Goal: Information Seeking & Learning: Check status

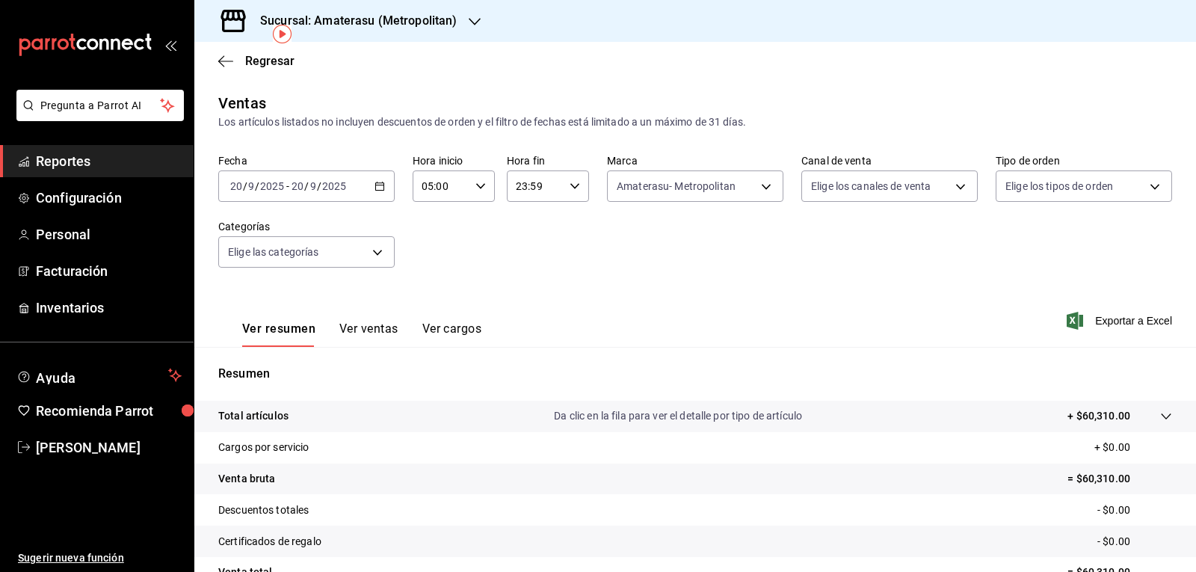
scroll to position [70, 0]
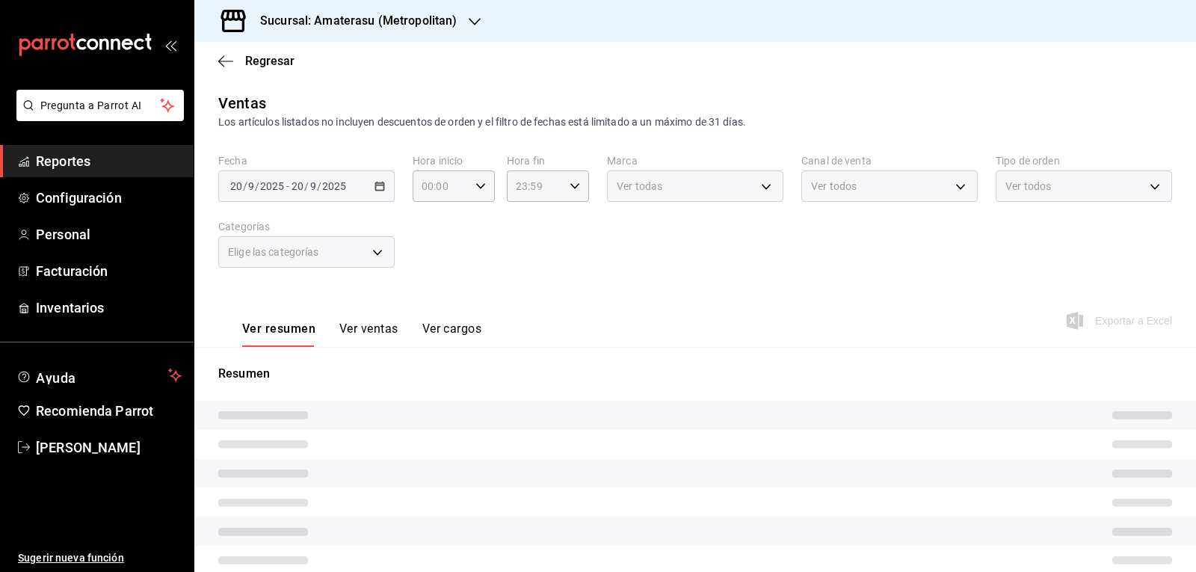
type input "05:00"
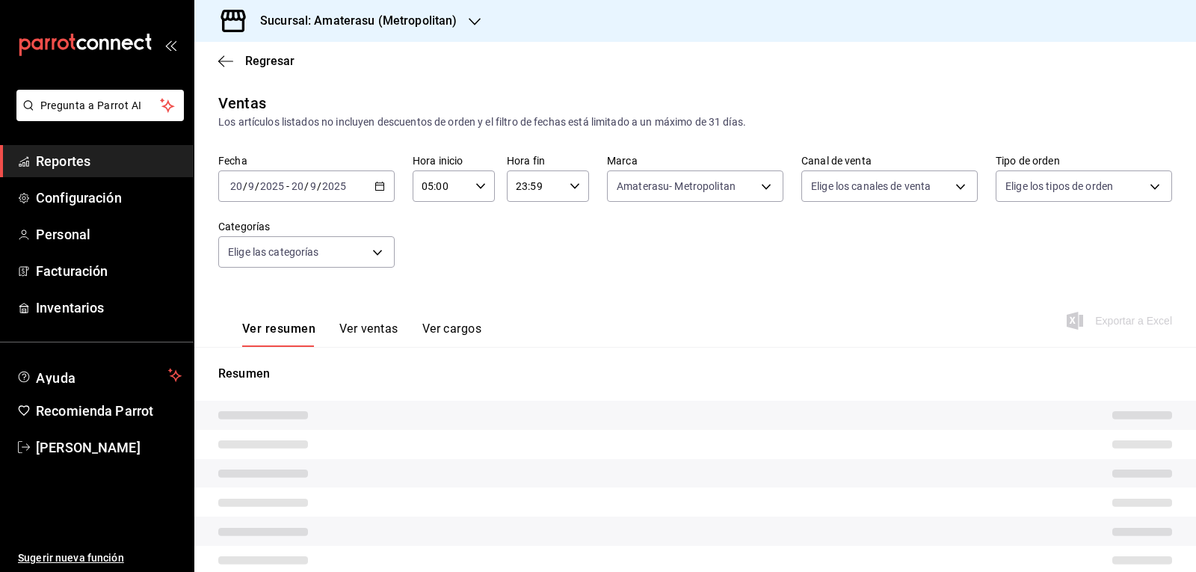
type input "e4cd7fcb-d45b-43ae-a99f-ad4ccfcd9032"
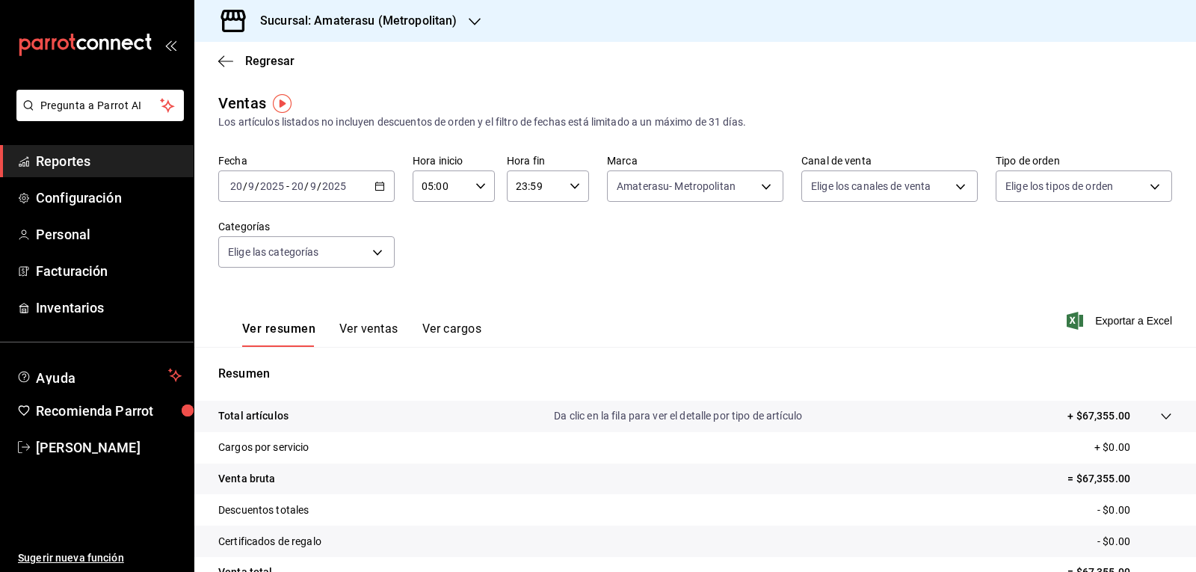
scroll to position [144, 0]
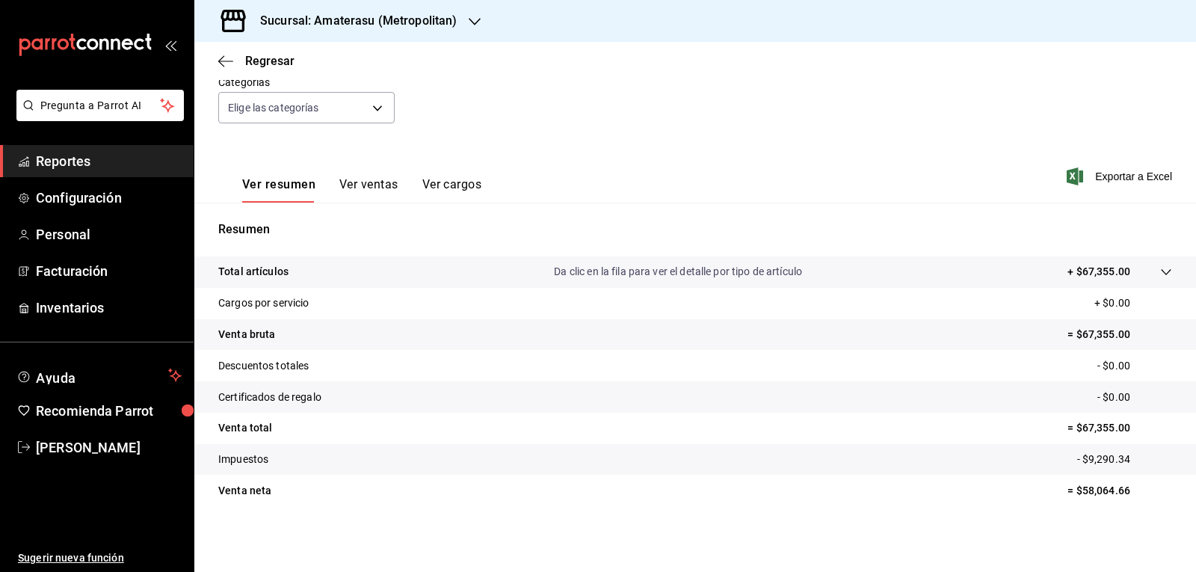
click at [790, 331] on tr "Venta bruta = $67,355.00" at bounding box center [695, 334] width 1002 height 31
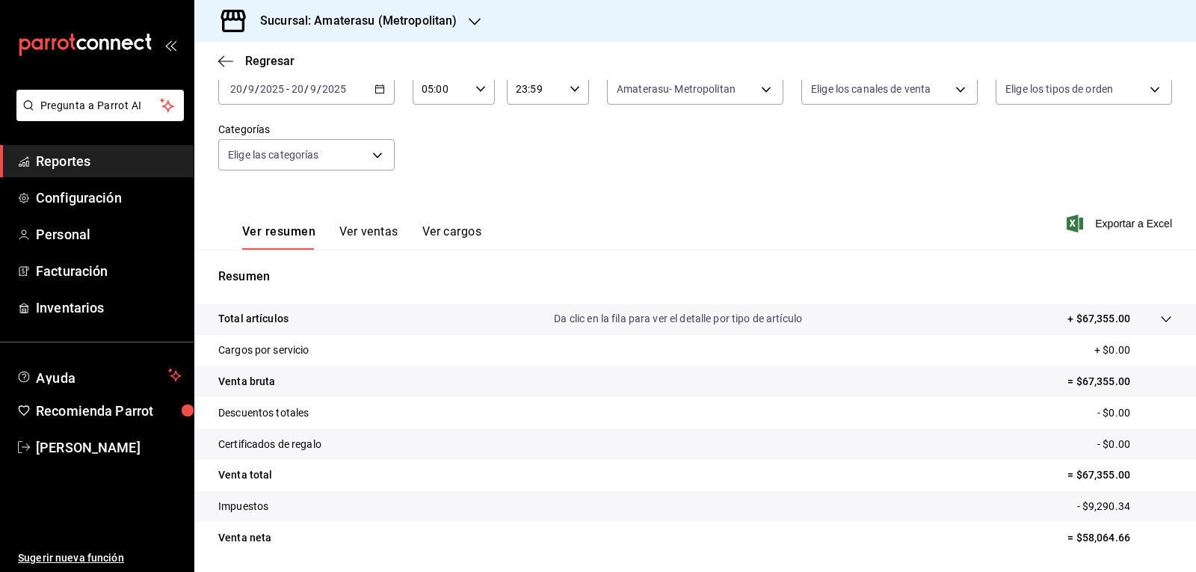
scroll to position [0, 0]
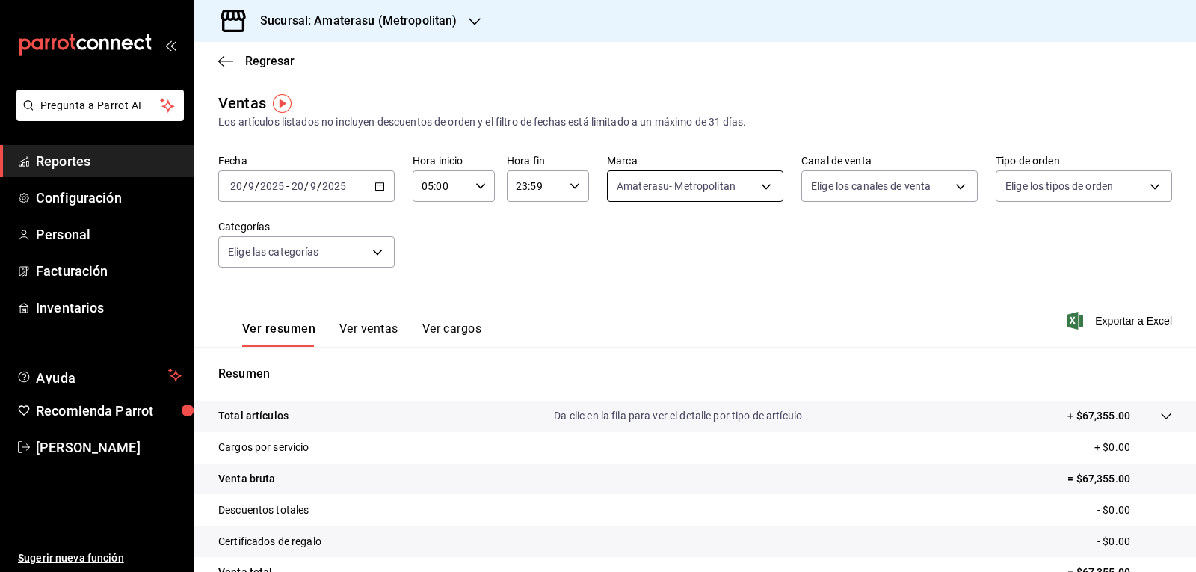
click at [749, 197] on body "Pregunta a Parrot AI Reportes Configuración Personal Facturación Inventarios Ay…" at bounding box center [598, 286] width 1196 height 572
click at [834, 263] on div at bounding box center [598, 286] width 1196 height 572
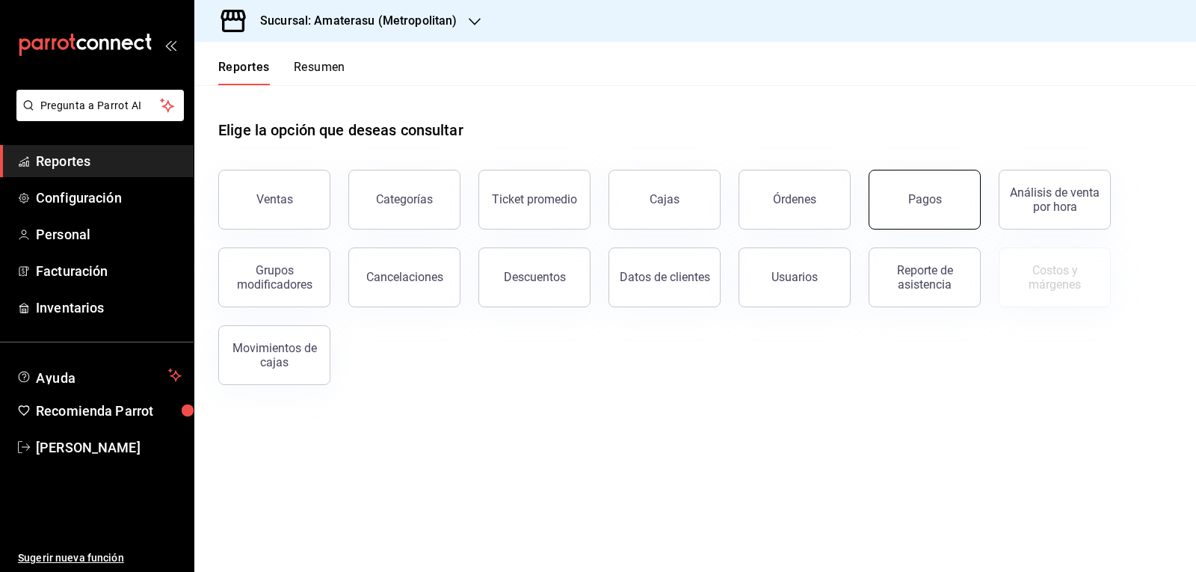
click at [943, 216] on button "Pagos" at bounding box center [925, 200] width 112 height 60
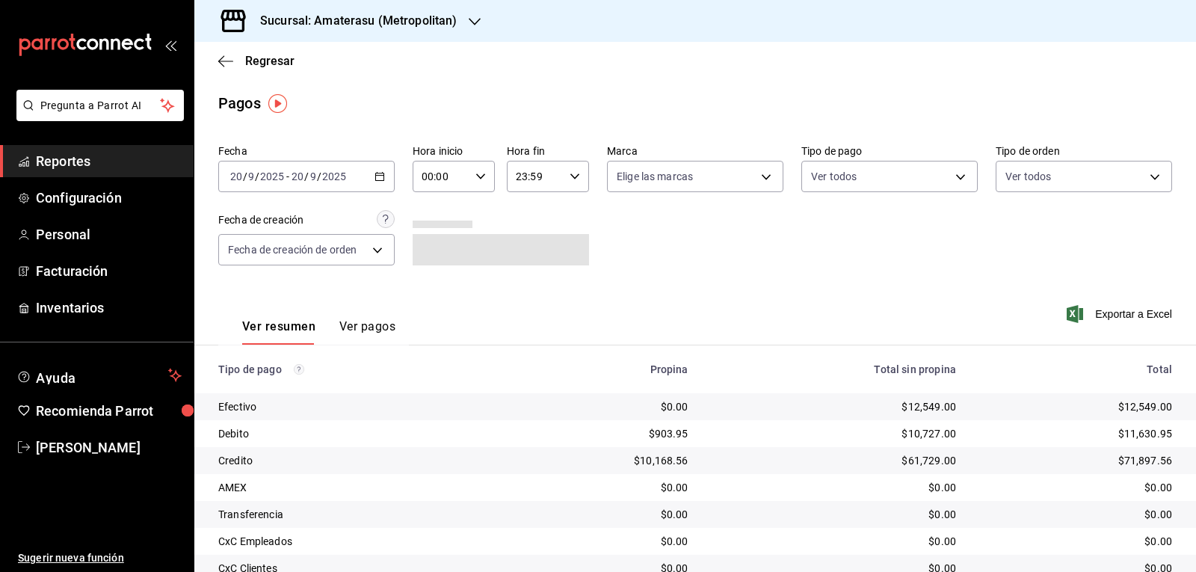
click at [652, 277] on div "Fecha [DATE] [DATE] - [DATE] [DATE] Hora inicio 00:00 Hora inicio Hora fin 23:5…" at bounding box center [695, 210] width 954 height 145
click at [481, 181] on icon "button" at bounding box center [480, 176] width 10 height 10
click at [437, 248] on span "05" at bounding box center [430, 244] width 17 height 12
type input "05:00"
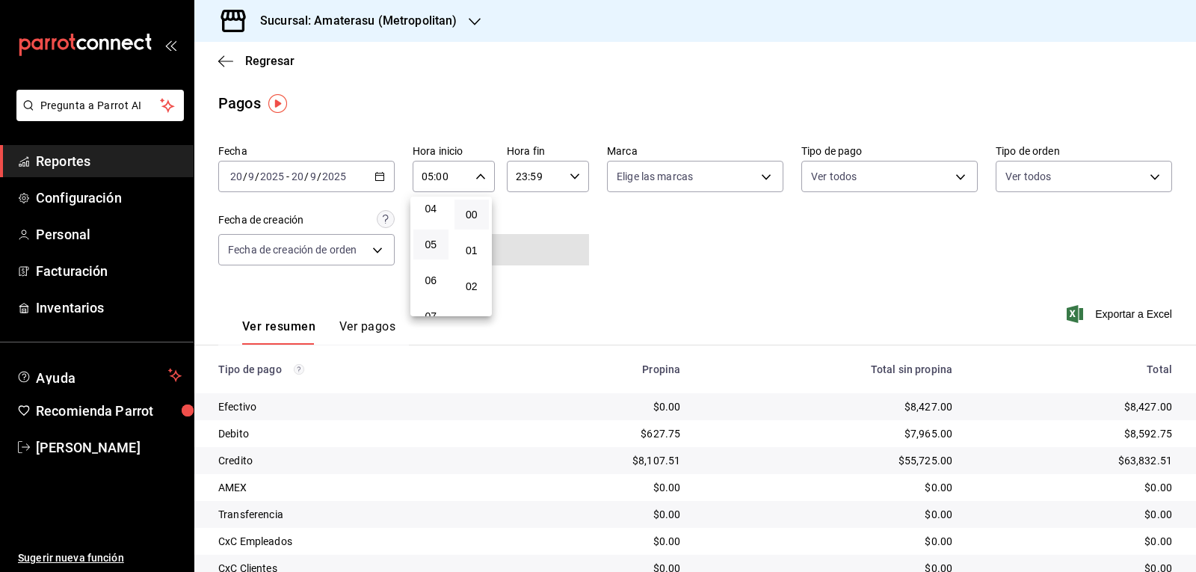
click at [670, 212] on div at bounding box center [598, 286] width 1196 height 572
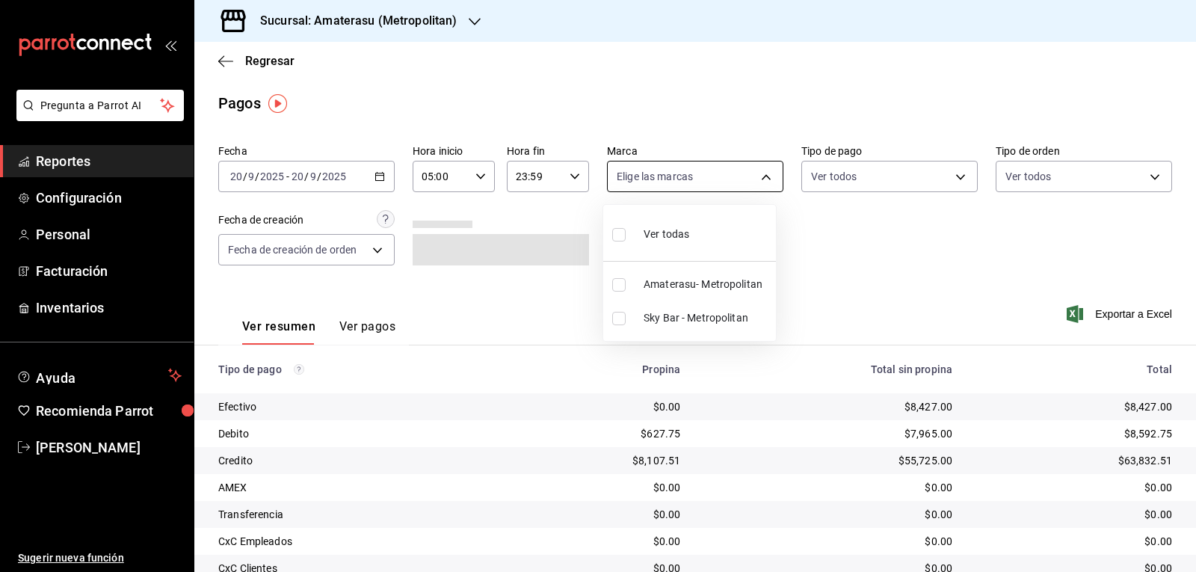
click at [754, 174] on body "Pregunta a Parrot AI Reportes Configuración Personal Facturación Inventarios Ay…" at bounding box center [598, 286] width 1196 height 572
click at [626, 241] on label at bounding box center [621, 235] width 19 height 22
click at [626, 241] on input "checkbox" at bounding box center [618, 234] width 13 height 13
checkbox input "false"
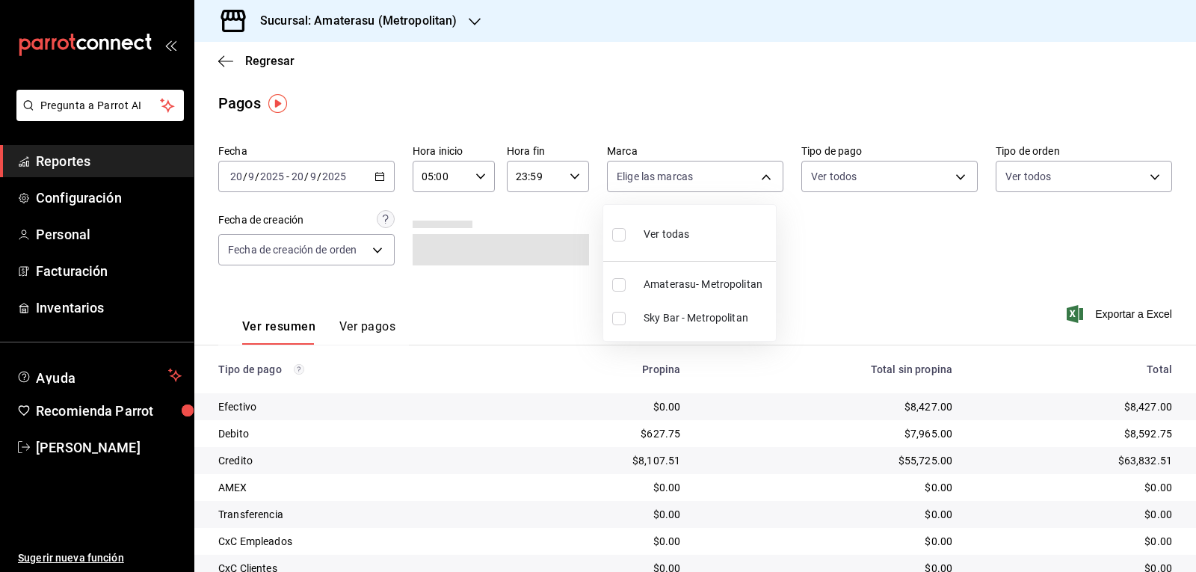
checkbox input "false"
click at [619, 240] on input "checkbox" at bounding box center [618, 234] width 13 height 13
checkbox input "true"
type input "e4cd7fcb-d45b-43ae-a99f-ad4ccfcd9032,f3afaab8-8c3d-4e49-a299-af9bdf6027b2"
checkbox input "true"
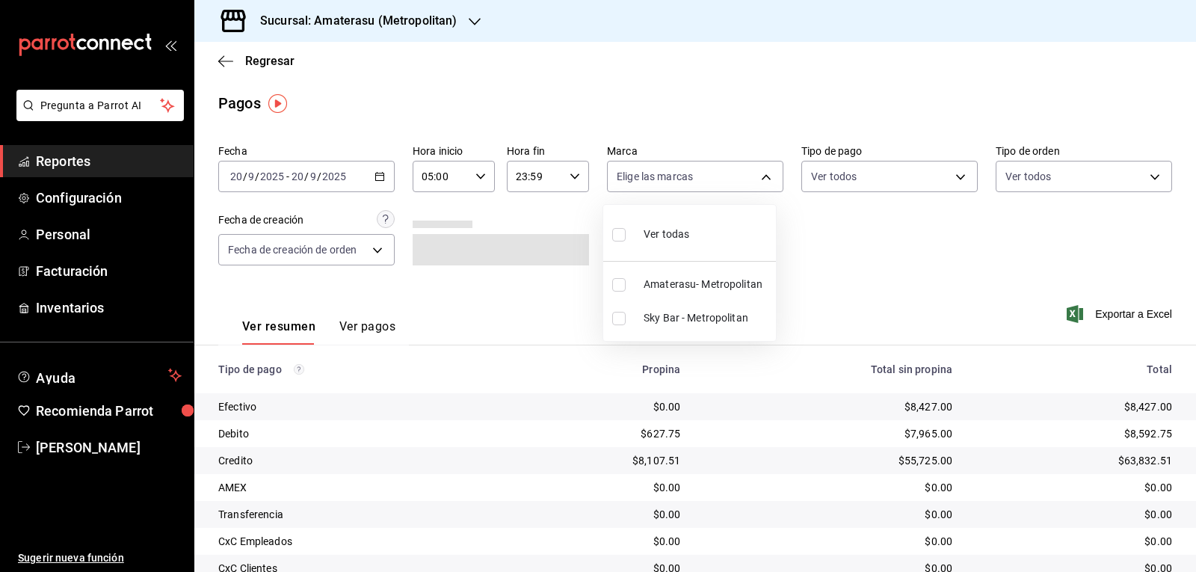
checkbox input "true"
click at [895, 303] on div at bounding box center [598, 286] width 1196 height 572
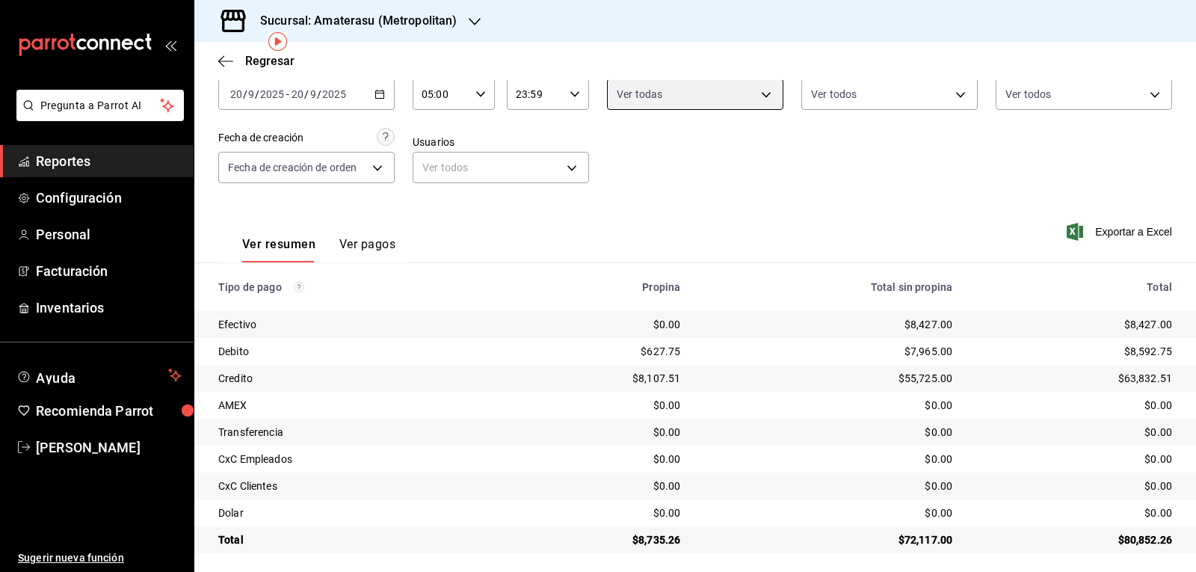
scroll to position [88, 0]
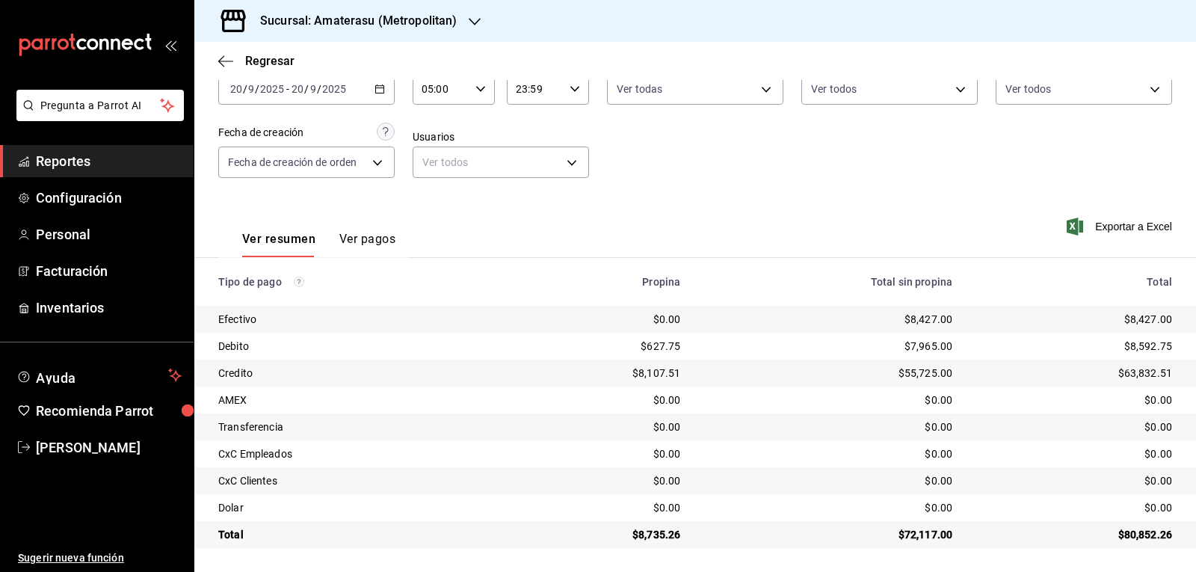
click at [490, 412] on td "AMEX" at bounding box center [350, 400] width 313 height 27
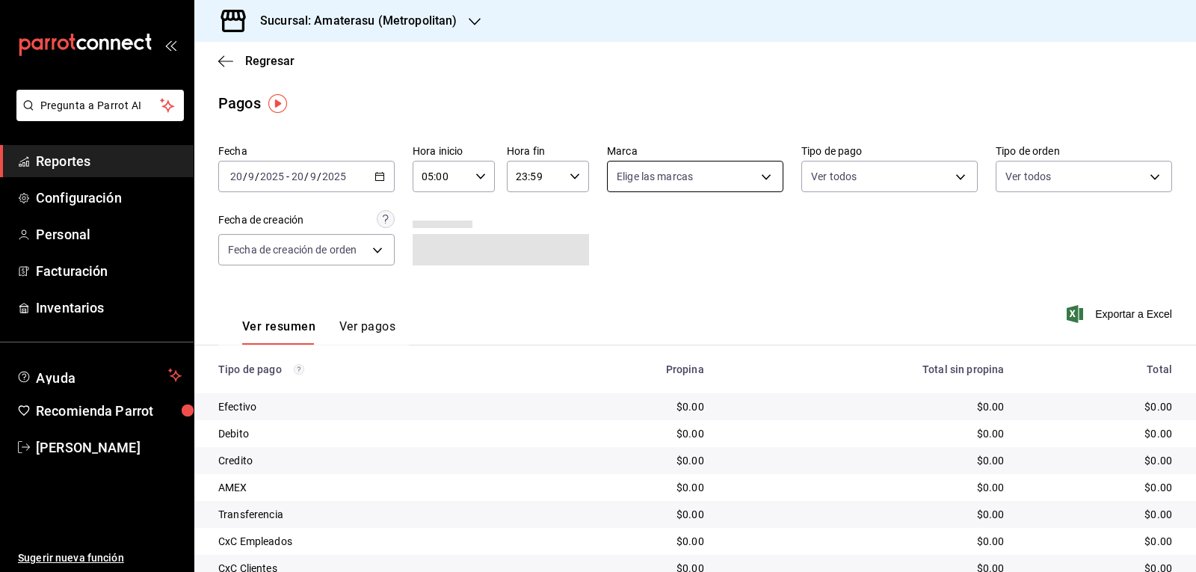
click at [760, 181] on body "Pregunta a Parrot AI Reportes Configuración Personal Facturación Inventarios Ay…" at bounding box center [598, 286] width 1196 height 572
click at [624, 238] on input "checkbox" at bounding box center [618, 234] width 13 height 13
checkbox input "true"
type input "e4cd7fcb-d45b-43ae-a99f-ad4ccfcd9032,f3afaab8-8c3d-4e49-a299-af9bdf6027b2"
checkbox input "true"
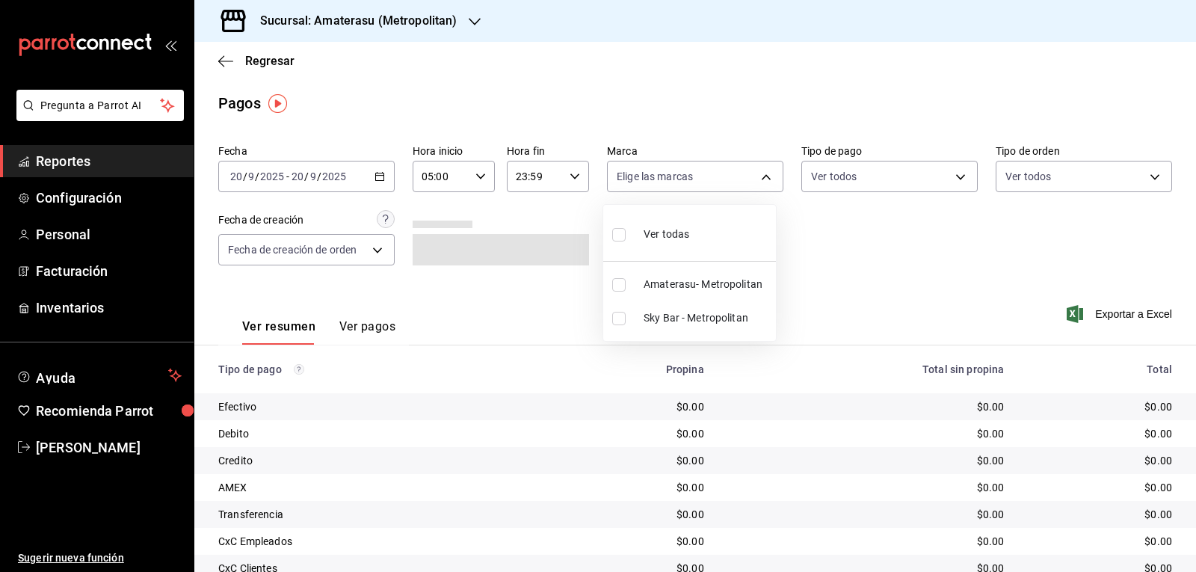
checkbox input "true"
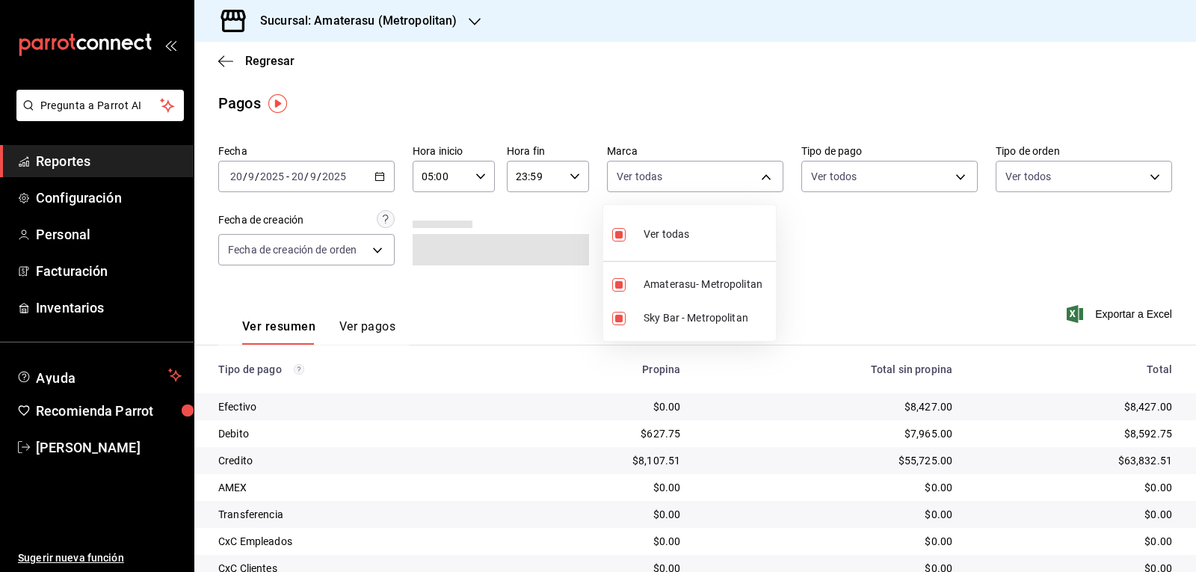
click at [871, 288] on div at bounding box center [598, 286] width 1196 height 572
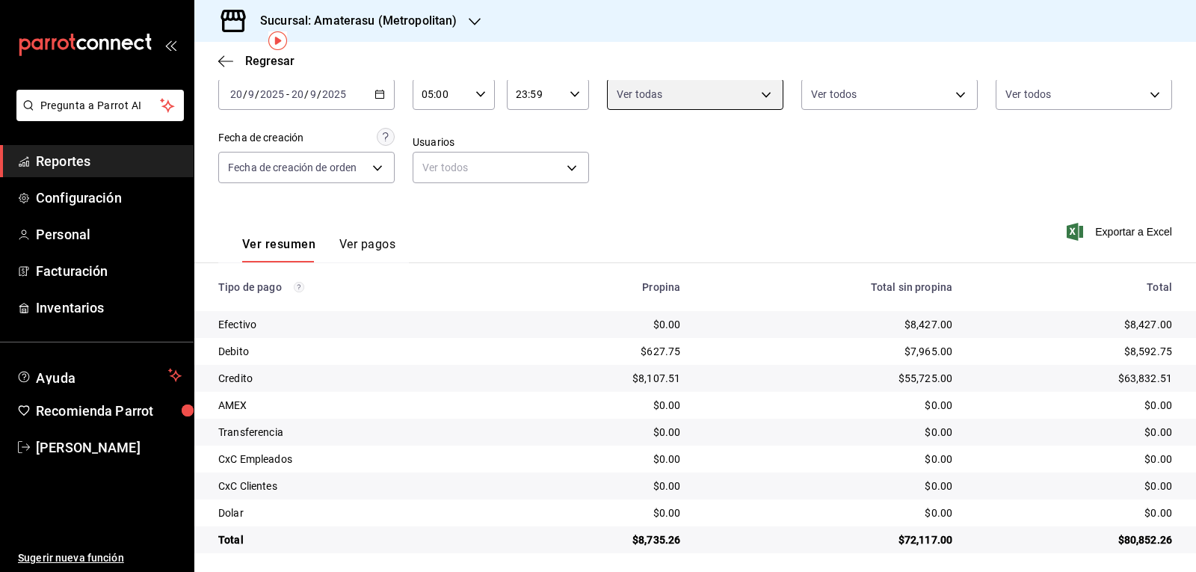
scroll to position [88, 0]
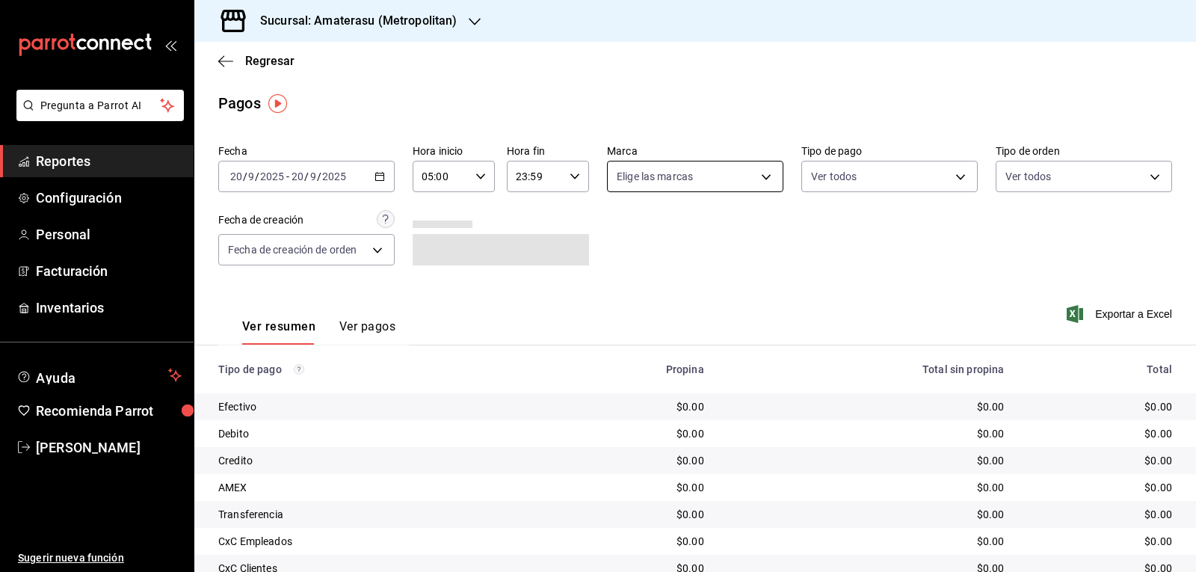
click at [686, 177] on body "Pregunta a Parrot AI Reportes Configuración Personal Facturación Inventarios Ay…" at bounding box center [598, 286] width 1196 height 572
click at [617, 234] on input "checkbox" at bounding box center [618, 234] width 13 height 13
checkbox input "true"
type input "e4cd7fcb-d45b-43ae-a99f-ad4ccfcd9032,f3afaab8-8c3d-4e49-a299-af9bdf6027b2"
checkbox input "true"
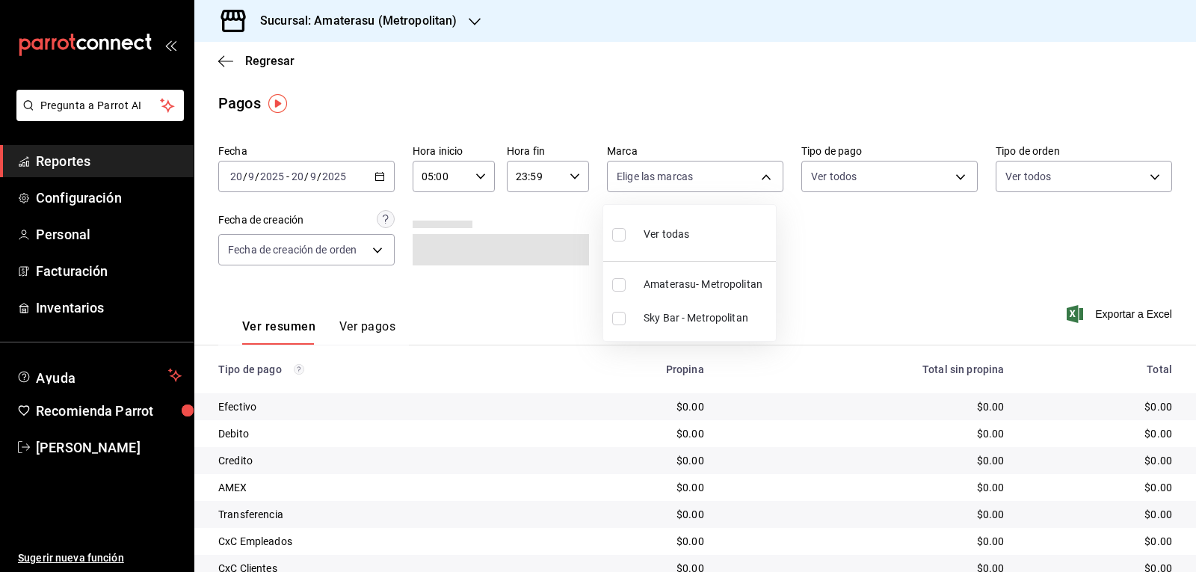
checkbox input "true"
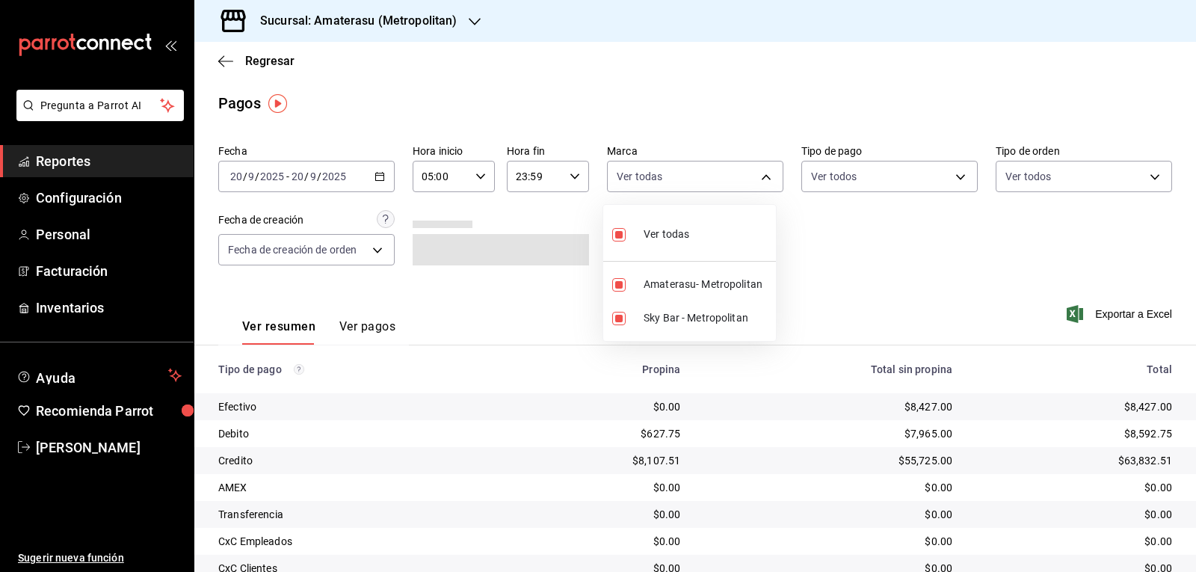
click at [784, 481] on div at bounding box center [598, 286] width 1196 height 572
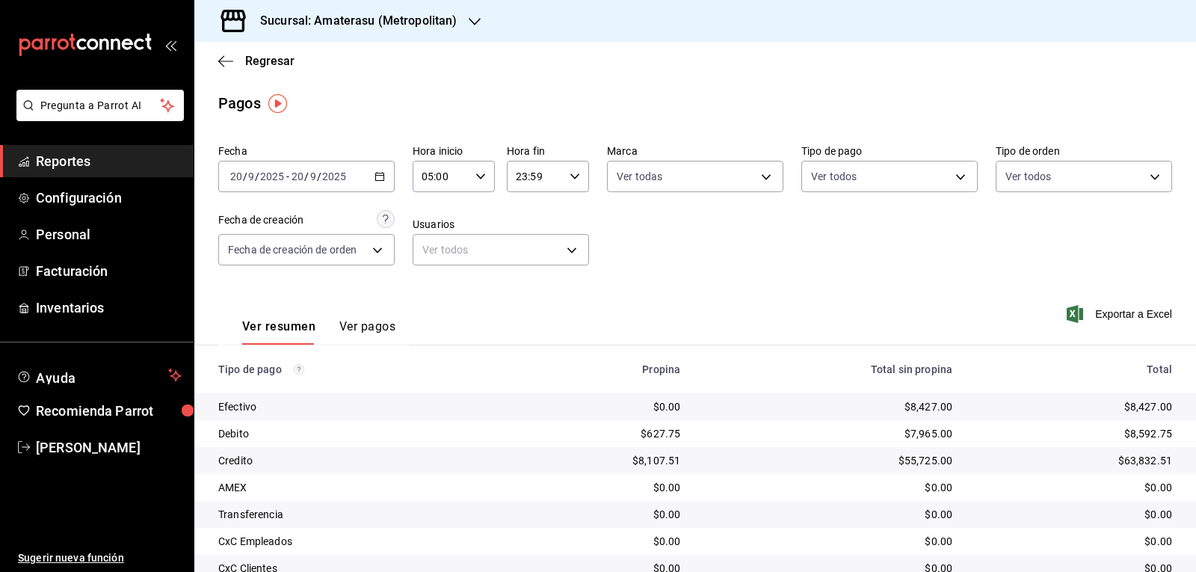
click at [914, 444] on td "$7,965.00" at bounding box center [828, 433] width 272 height 27
click at [787, 541] on div "$0.00" at bounding box center [828, 541] width 248 height 15
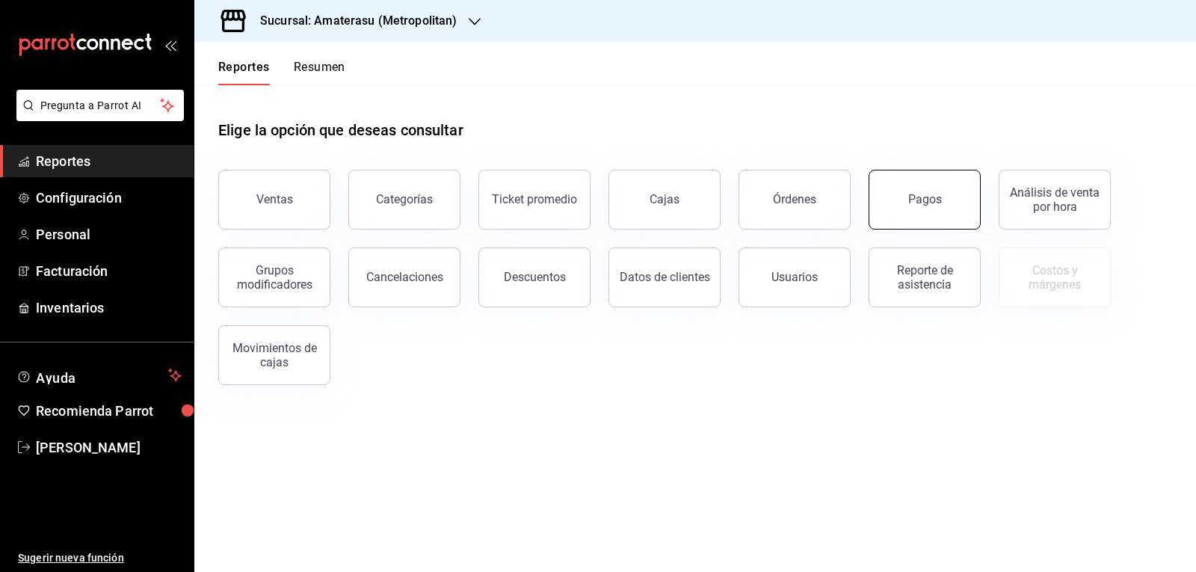
click at [950, 189] on button "Pagos" at bounding box center [925, 200] width 112 height 60
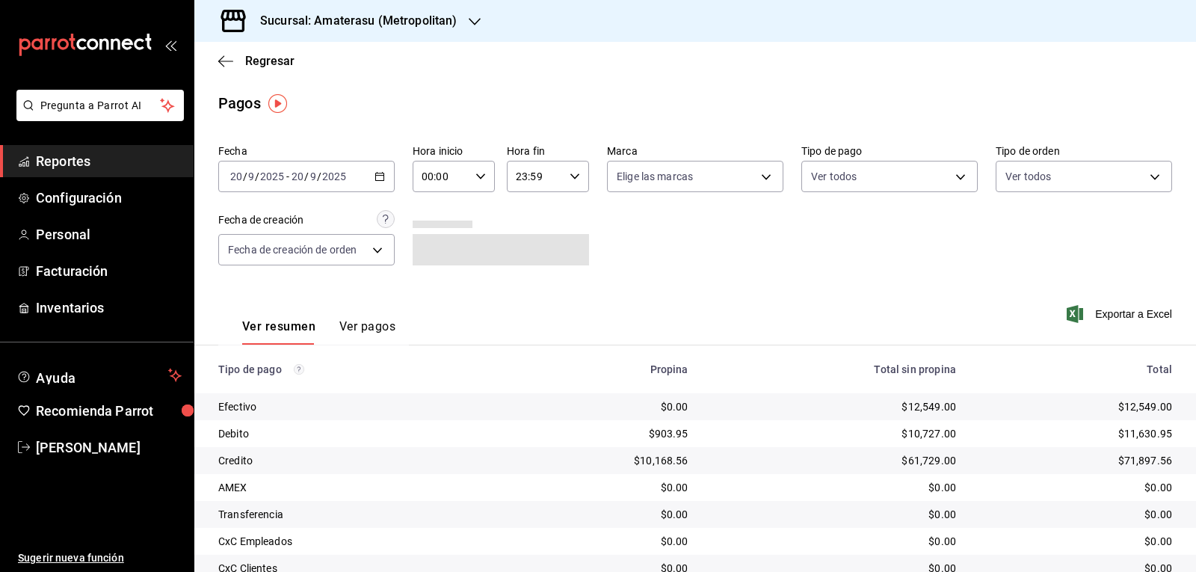
click at [475, 174] on icon "button" at bounding box center [480, 176] width 10 height 10
click at [439, 209] on span "06" at bounding box center [430, 206] width 17 height 12
type input "06:00"
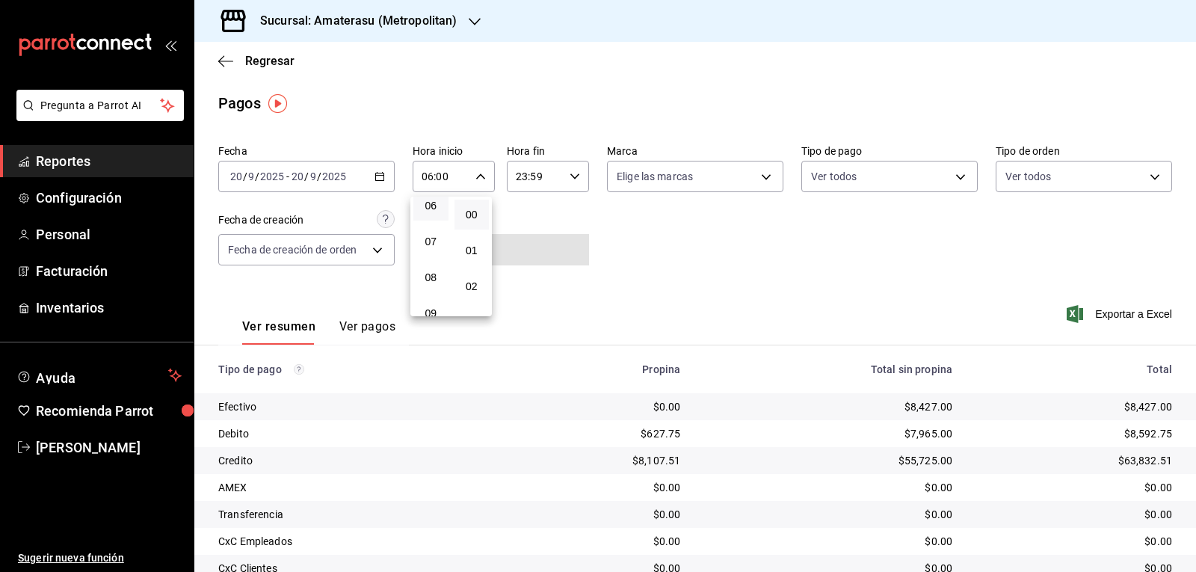
click at [751, 324] on div at bounding box center [598, 286] width 1196 height 572
